Goal: Feedback & Contribution: Leave review/rating

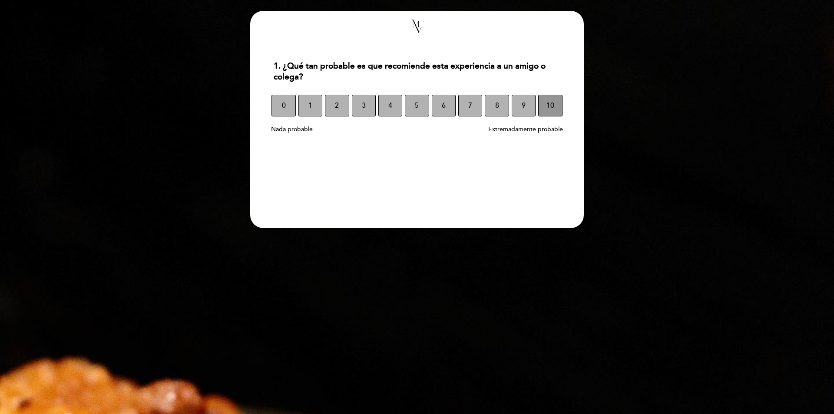
click at [556, 103] on button "10" at bounding box center [550, 106] width 24 height 22
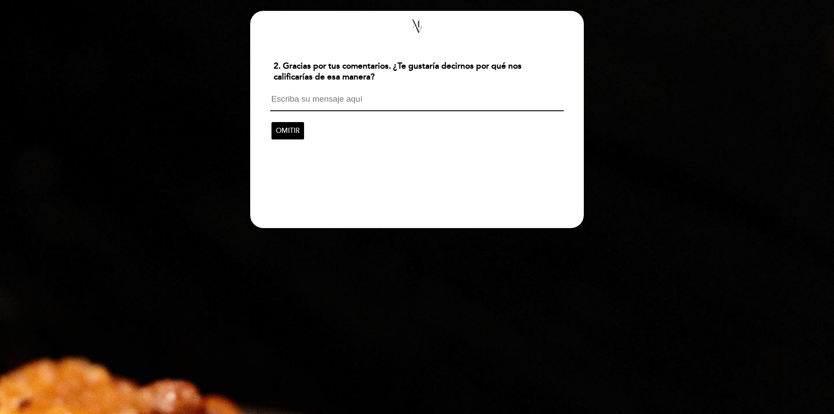
click at [391, 106] on textarea at bounding box center [416, 103] width 293 height 17
type textarea "Excelente atención del personal, siempre pendientes."
click at [297, 129] on span "CONTINUAR" at bounding box center [296, 130] width 41 height 24
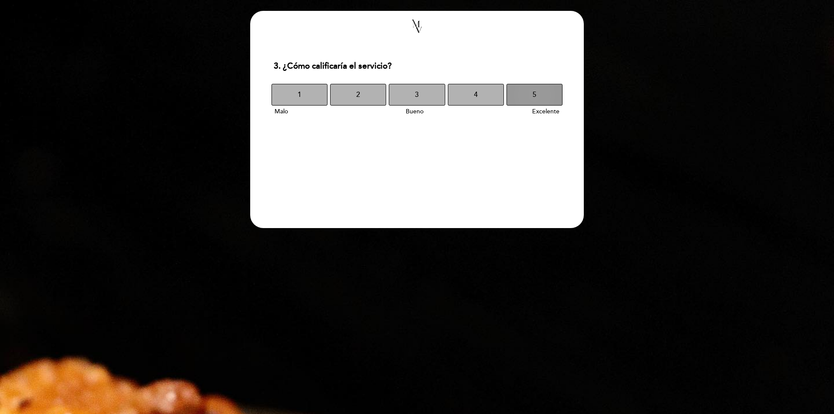
click at [539, 92] on button "5" at bounding box center [535, 95] width 56 height 22
click at [537, 92] on button "5" at bounding box center [535, 95] width 56 height 22
click at [525, 96] on button "9" at bounding box center [520, 95] width 27 height 22
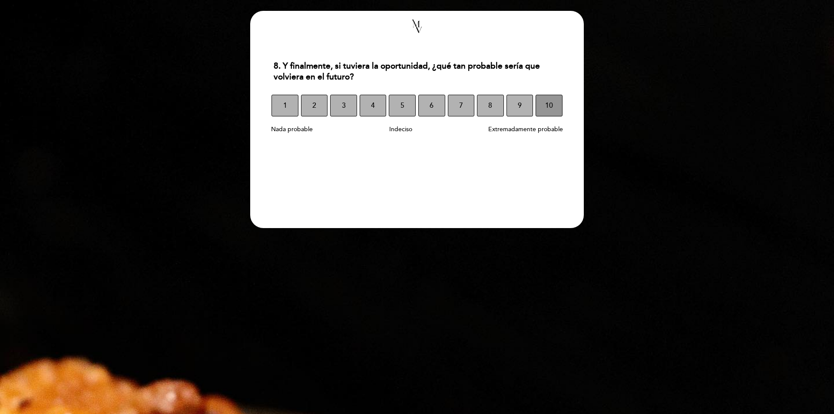
click at [541, 103] on button "10" at bounding box center [549, 106] width 27 height 22
select select "es"
